Goal: Information Seeking & Learning: Learn about a topic

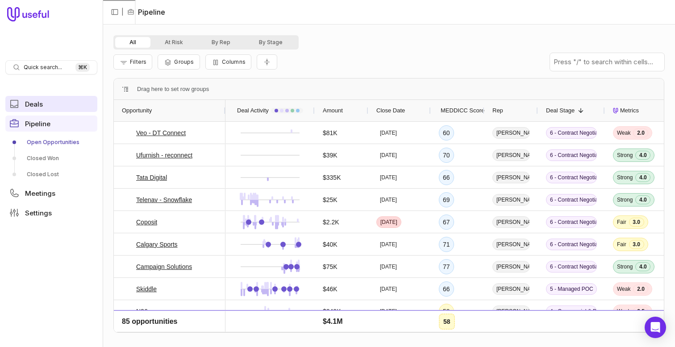
click at [47, 104] on link "Deals" at bounding box center [51, 104] width 92 height 16
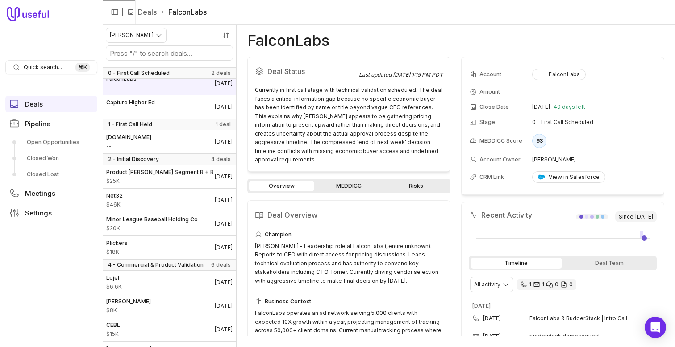
scroll to position [131, 0]
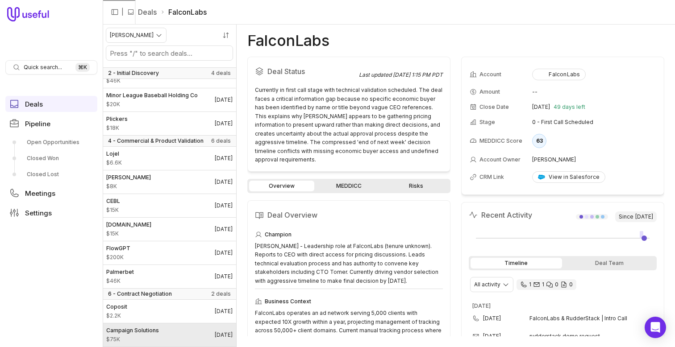
click at [165, 332] on link "Campaign Solutions $75K [DATE]" at bounding box center [169, 335] width 133 height 23
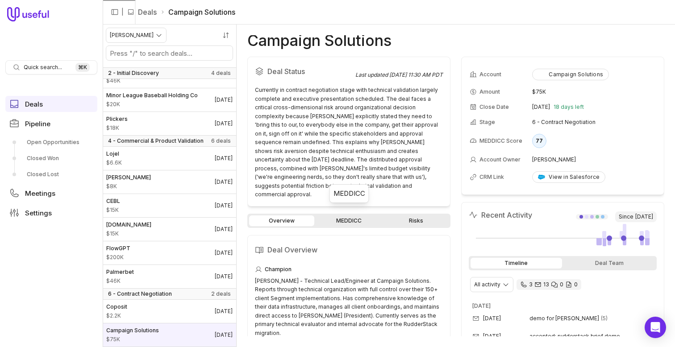
click at [342, 214] on div "Overview MEDDICC Risks" at bounding box center [348, 221] width 203 height 14
click at [344, 216] on link "MEDDICC" at bounding box center [348, 221] width 65 height 11
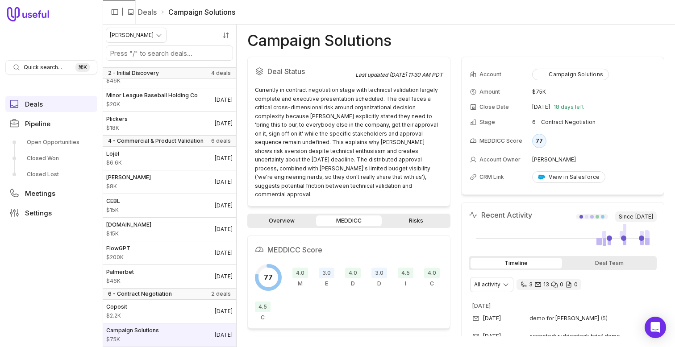
scroll to position [100, 0]
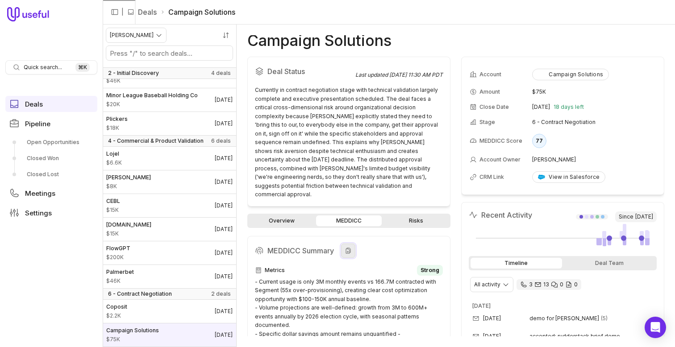
click at [347, 248] on button at bounding box center [348, 251] width 14 height 14
